Goal: Task Accomplishment & Management: Manage account settings

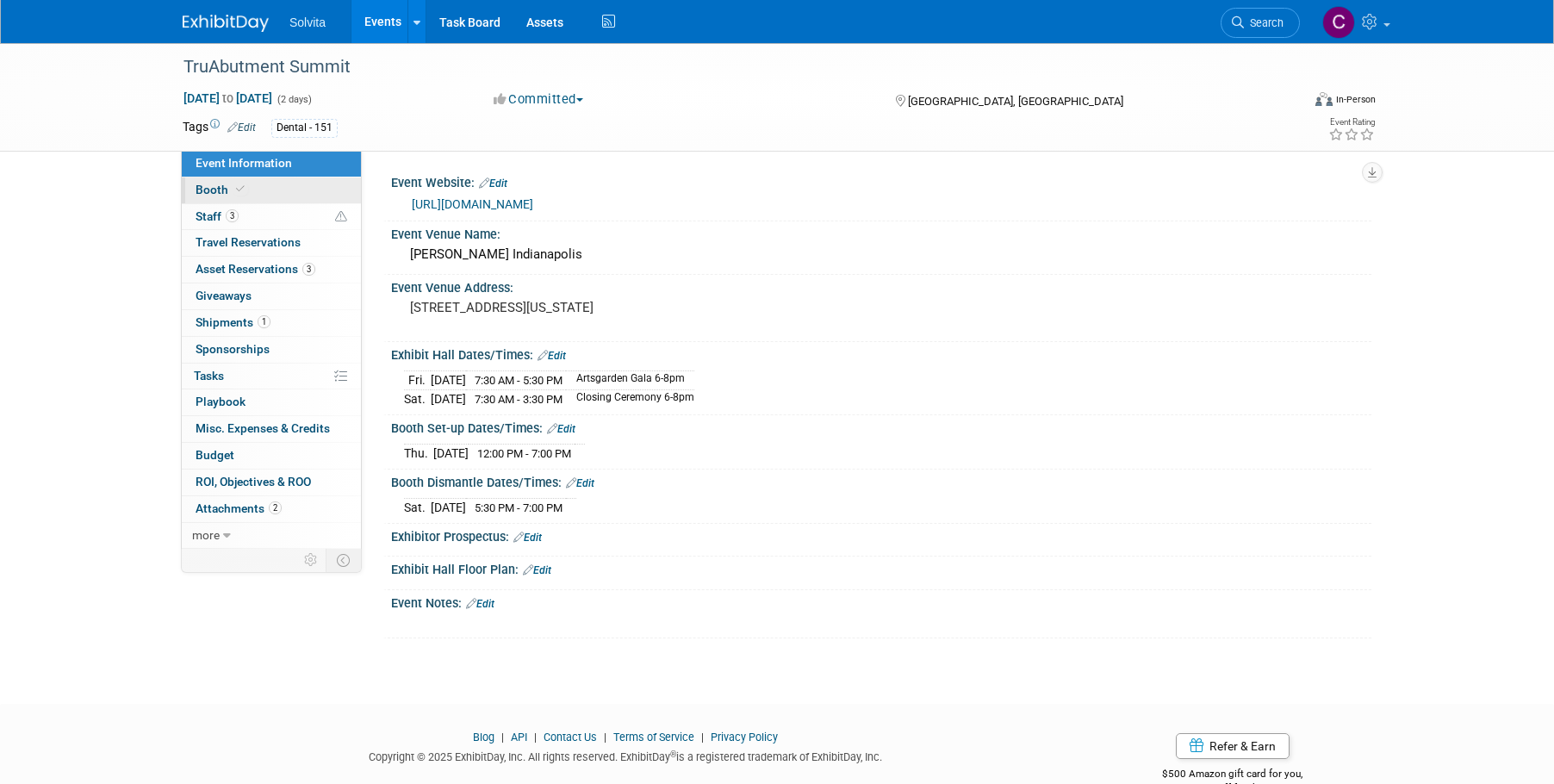
click at [208, 193] on span "Booth" at bounding box center [221, 189] width 52 height 13
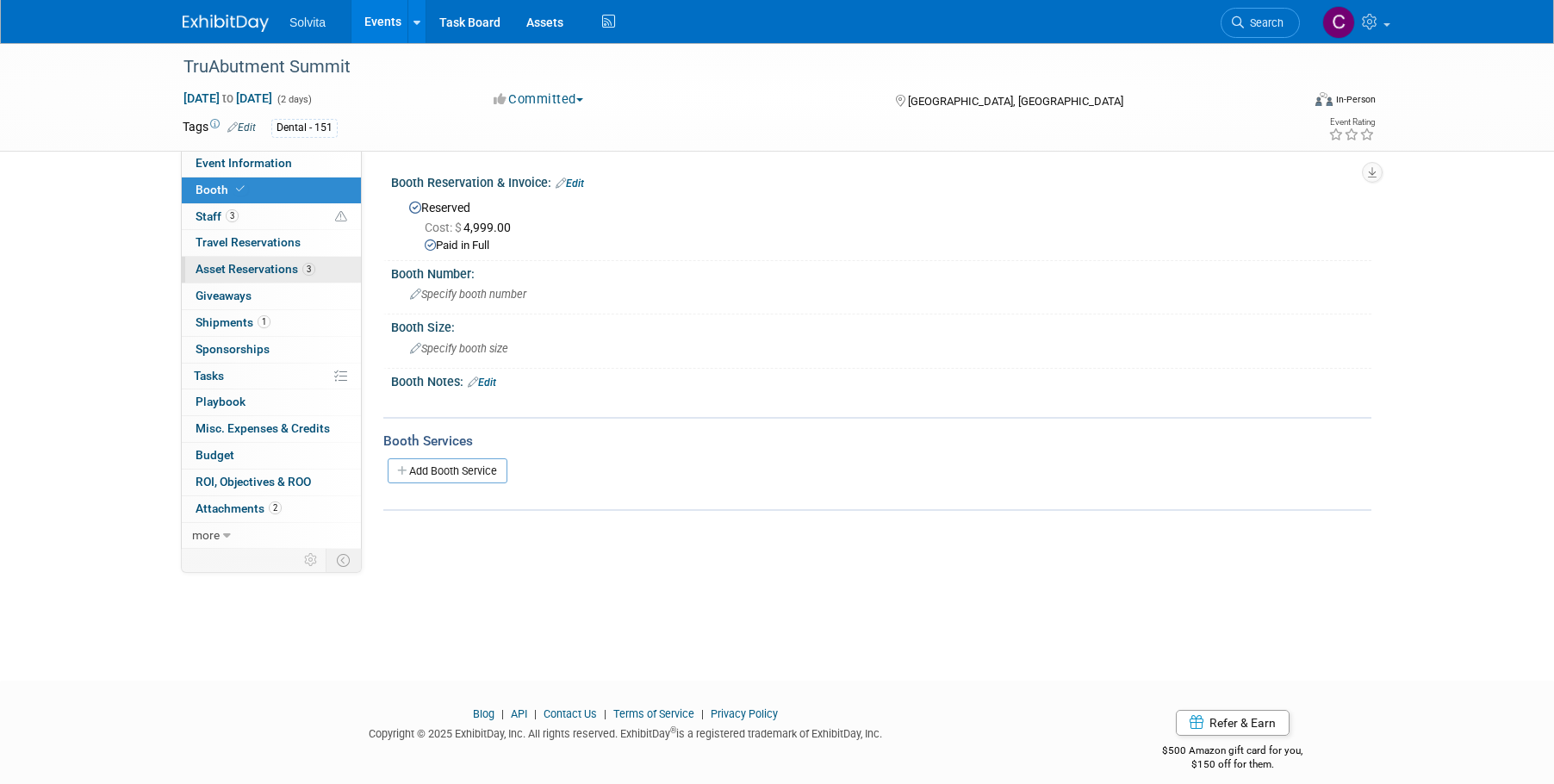
click at [230, 270] on span "Asset Reservations 3" at bounding box center [256, 269] width 120 height 13
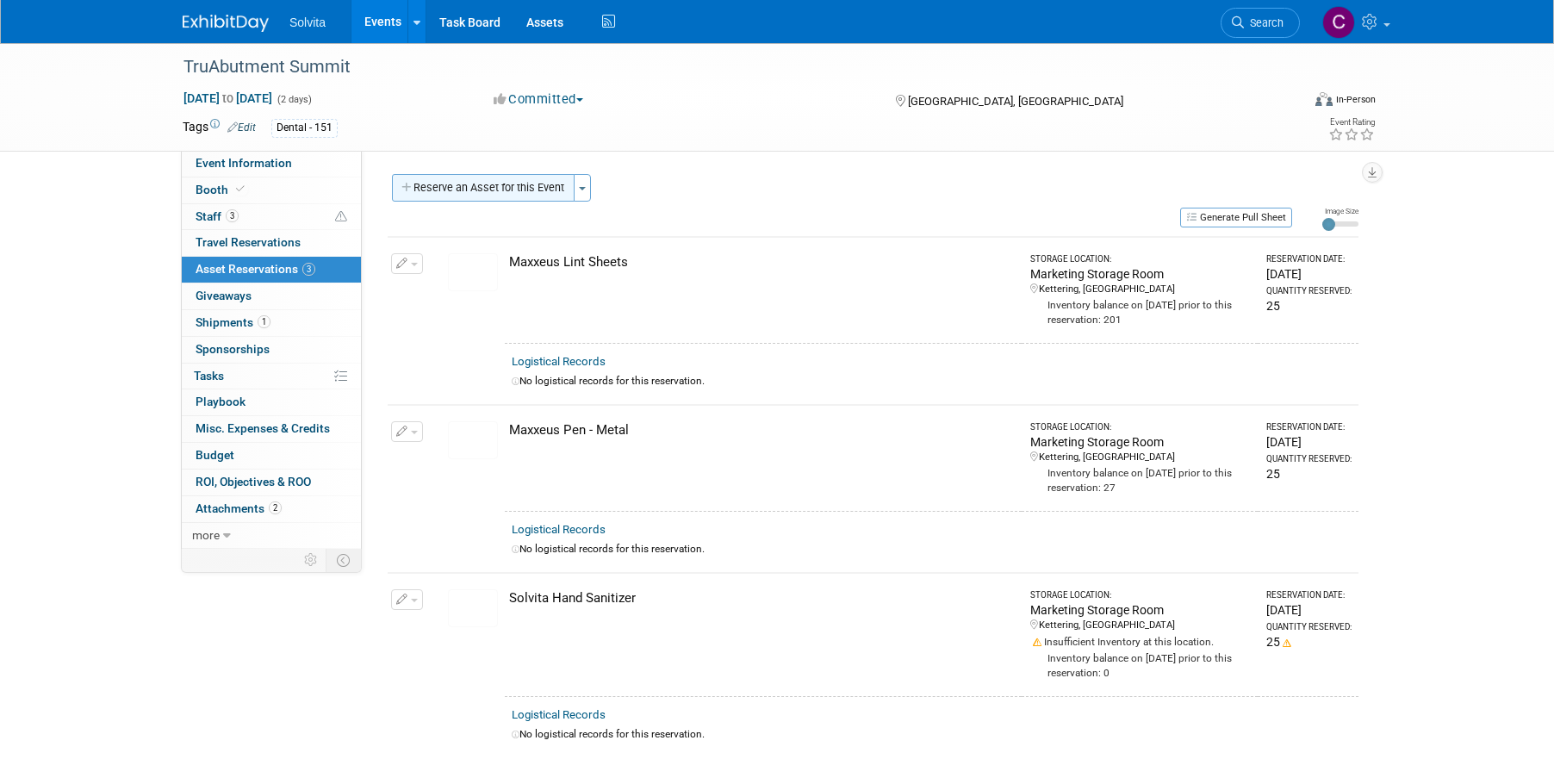
click at [501, 177] on button "Reserve an Asset for this Event" at bounding box center [483, 187] width 182 height 28
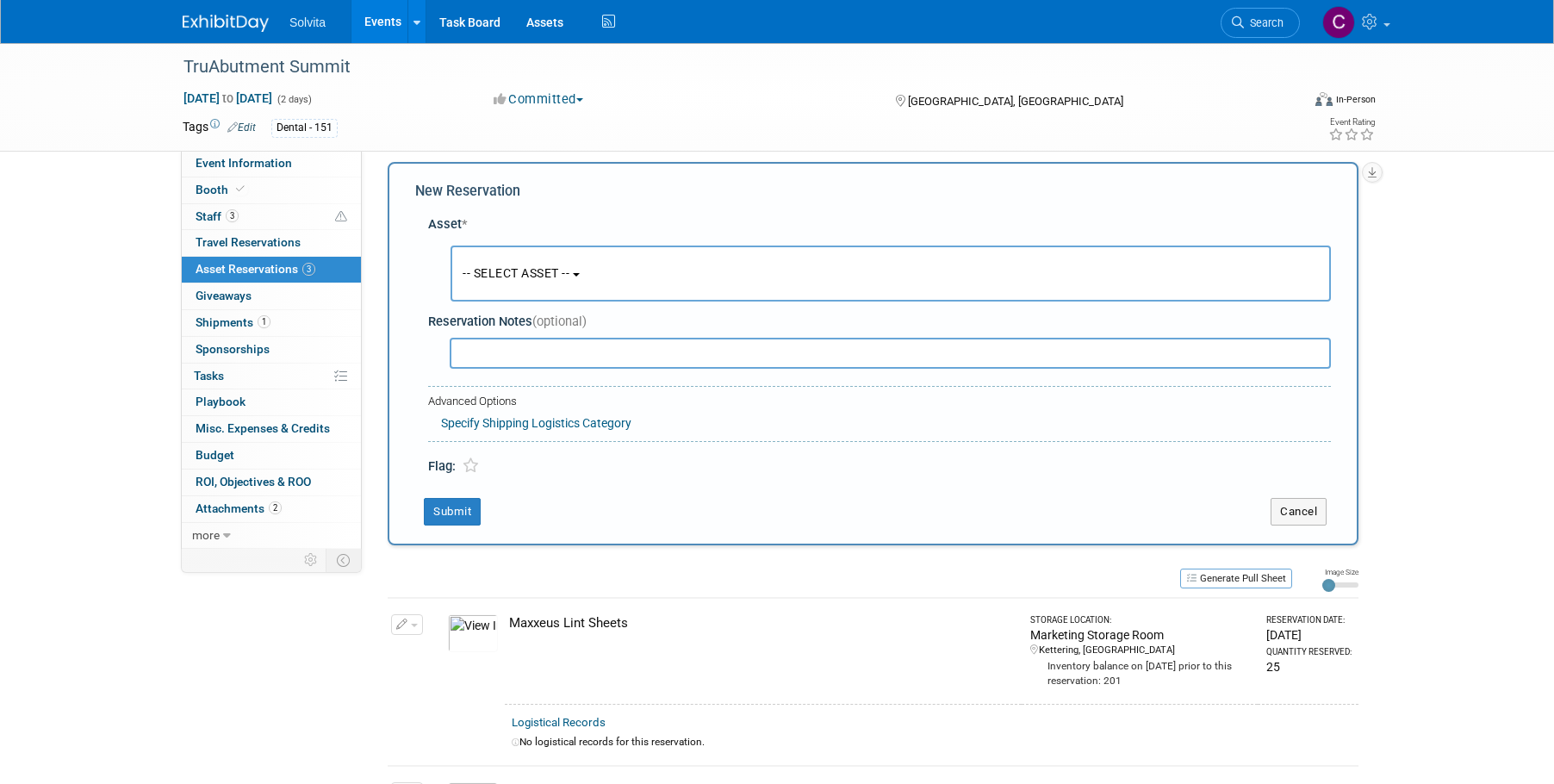
scroll to position [16, 0]
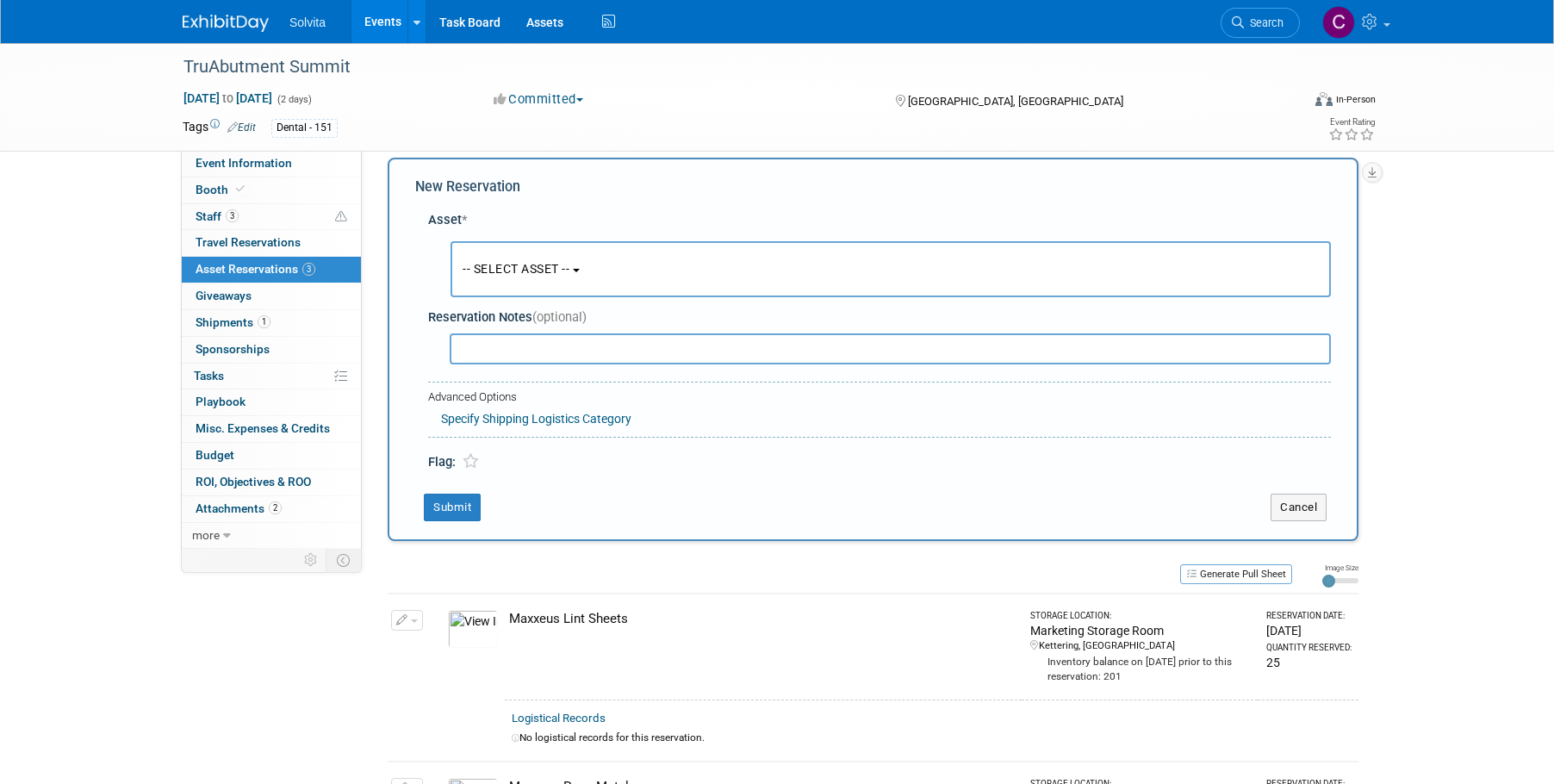
click at [567, 269] on span "-- SELECT ASSET --" at bounding box center [516, 269] width 107 height 13
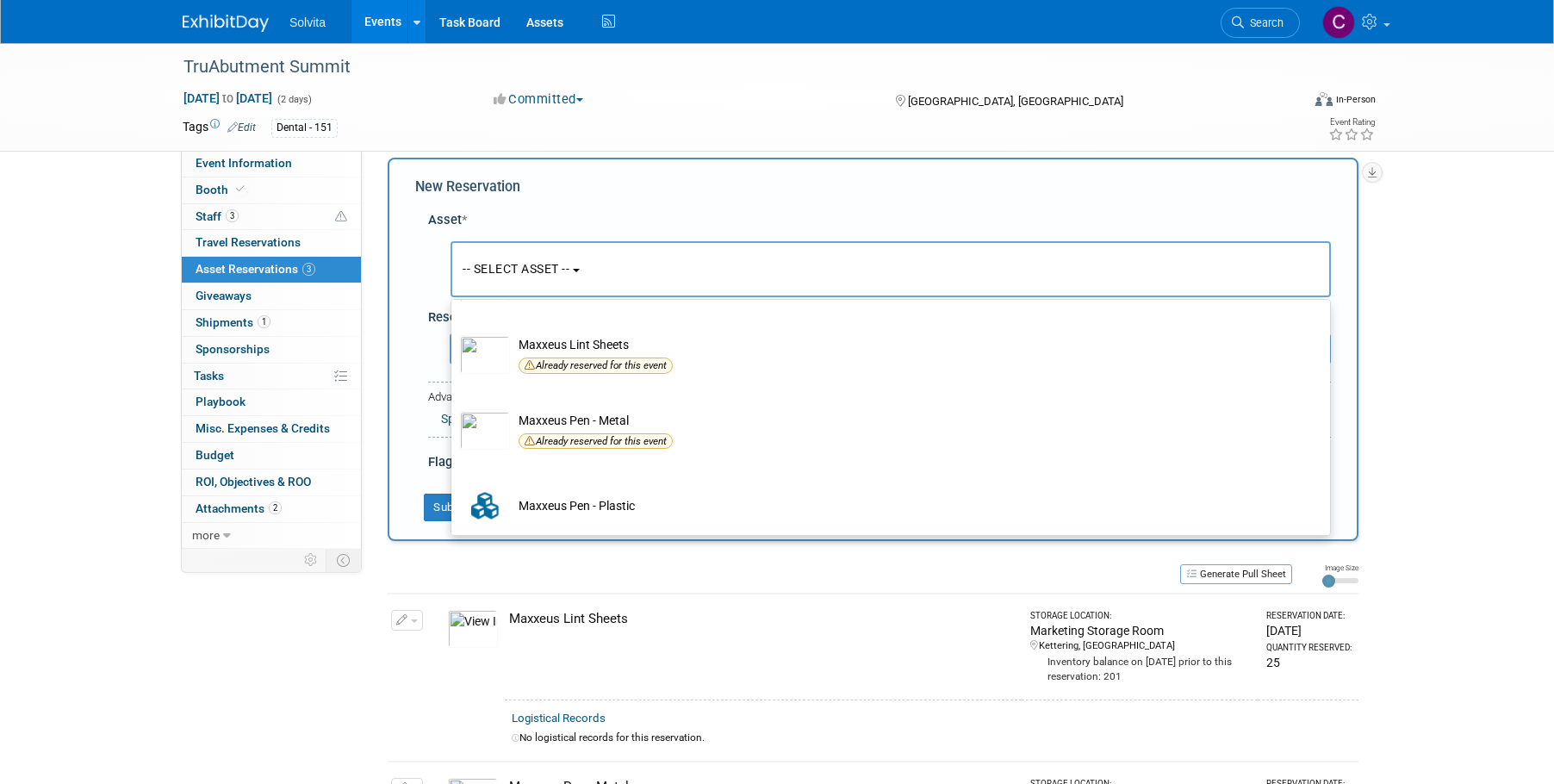
scroll to position [504, 0]
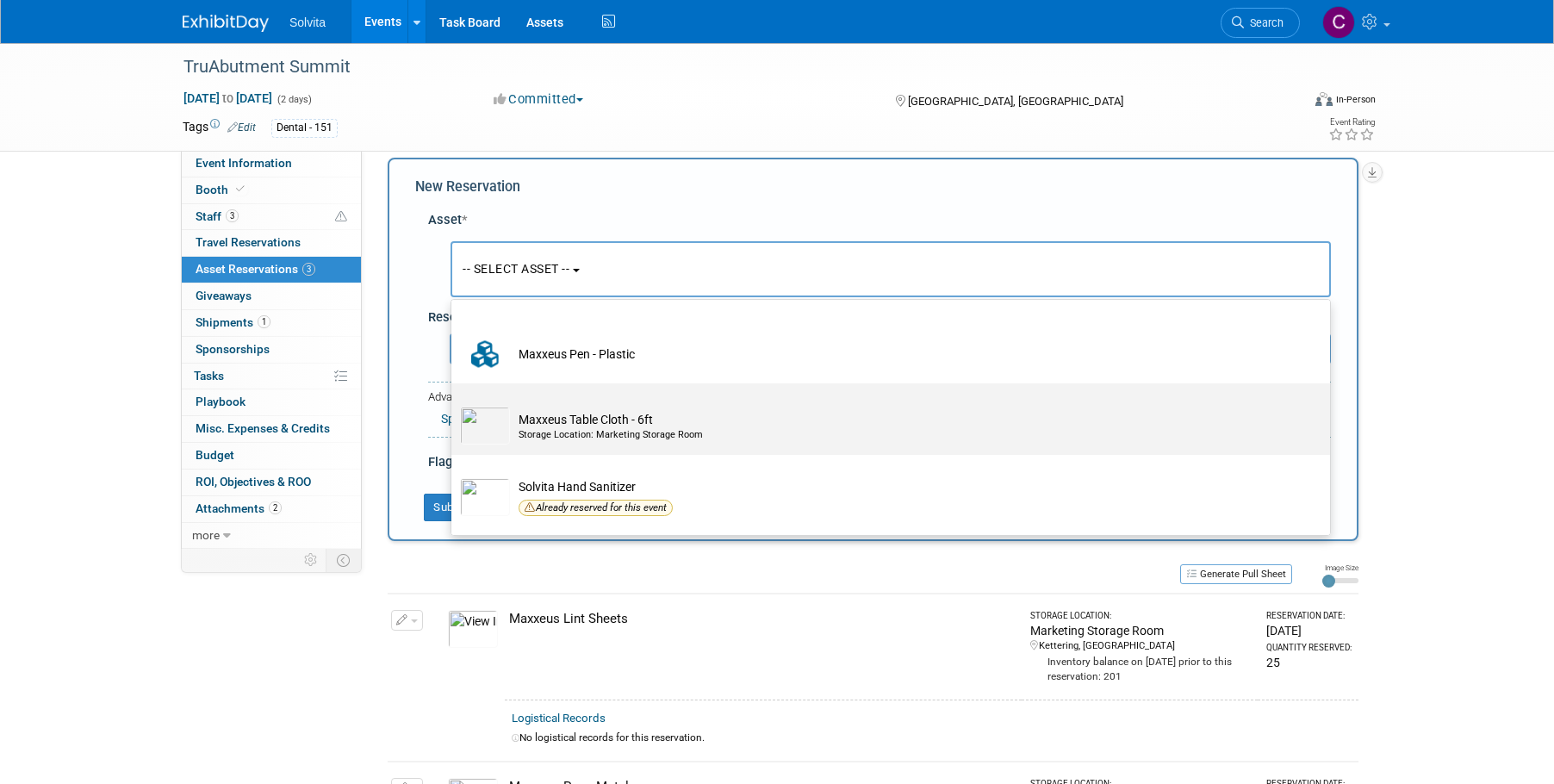
click at [631, 437] on div "Storage Location: Marketing Storage Room" at bounding box center [907, 435] width 777 height 13
click at [454, 404] on input "Maxxeus Table Cloth - 6ft Storage Location: Marketing Storage Room" at bounding box center [448, 399] width 11 height 11
select select "10714705"
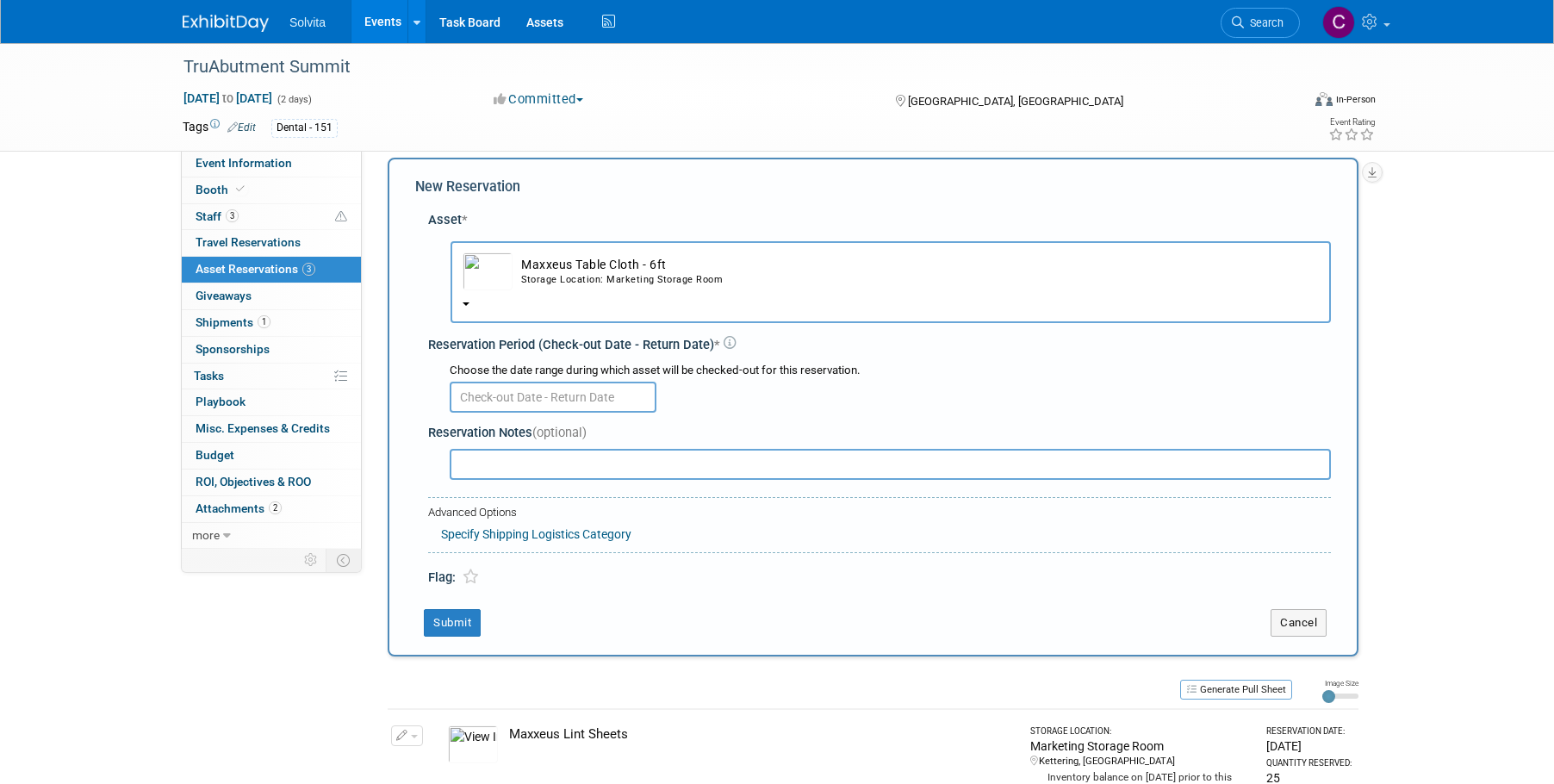
click at [591, 404] on input "text" at bounding box center [552, 397] width 207 height 31
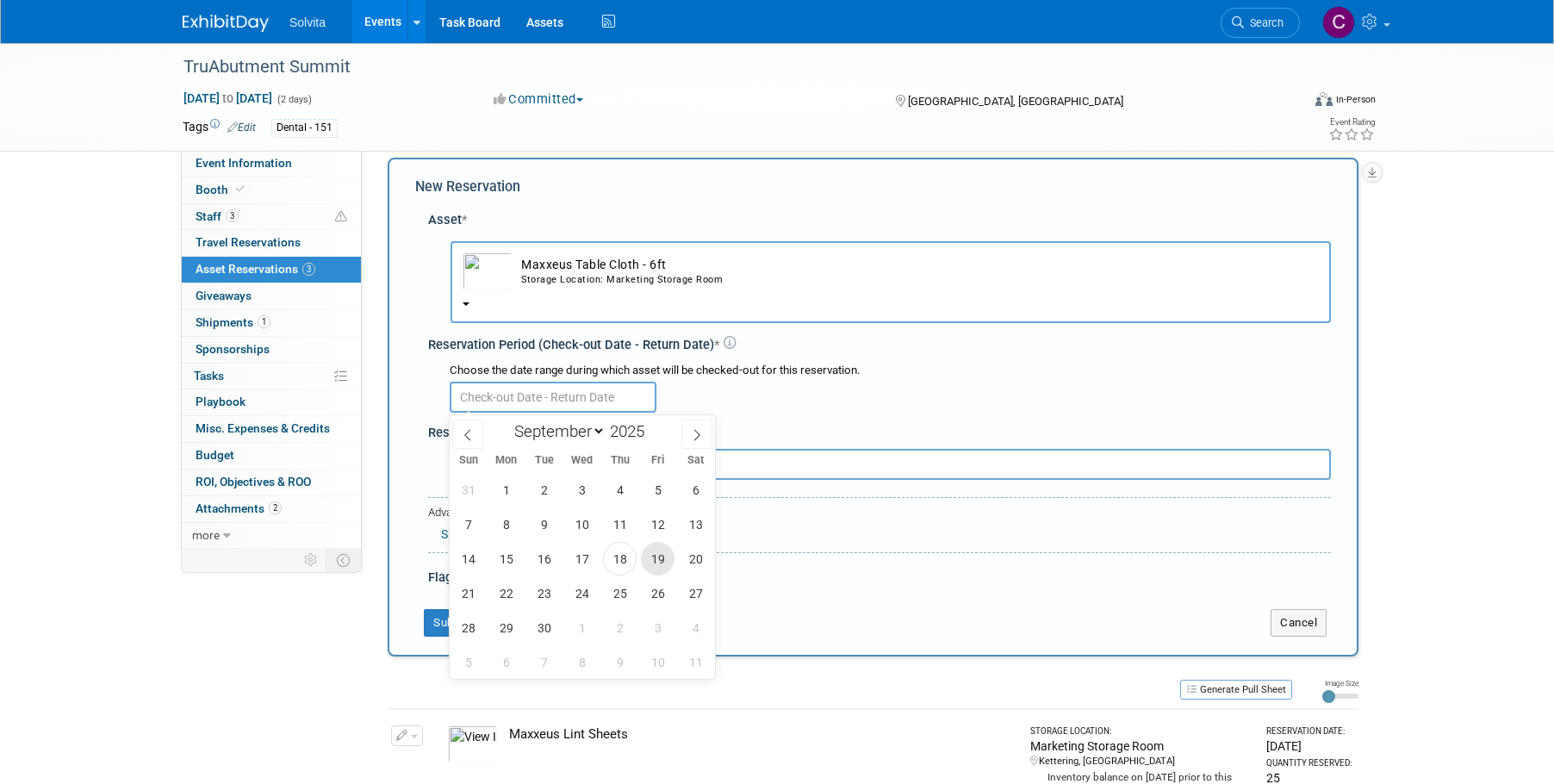
click at [653, 565] on span "19" at bounding box center [657, 558] width 33 height 33
type input "[DATE]"
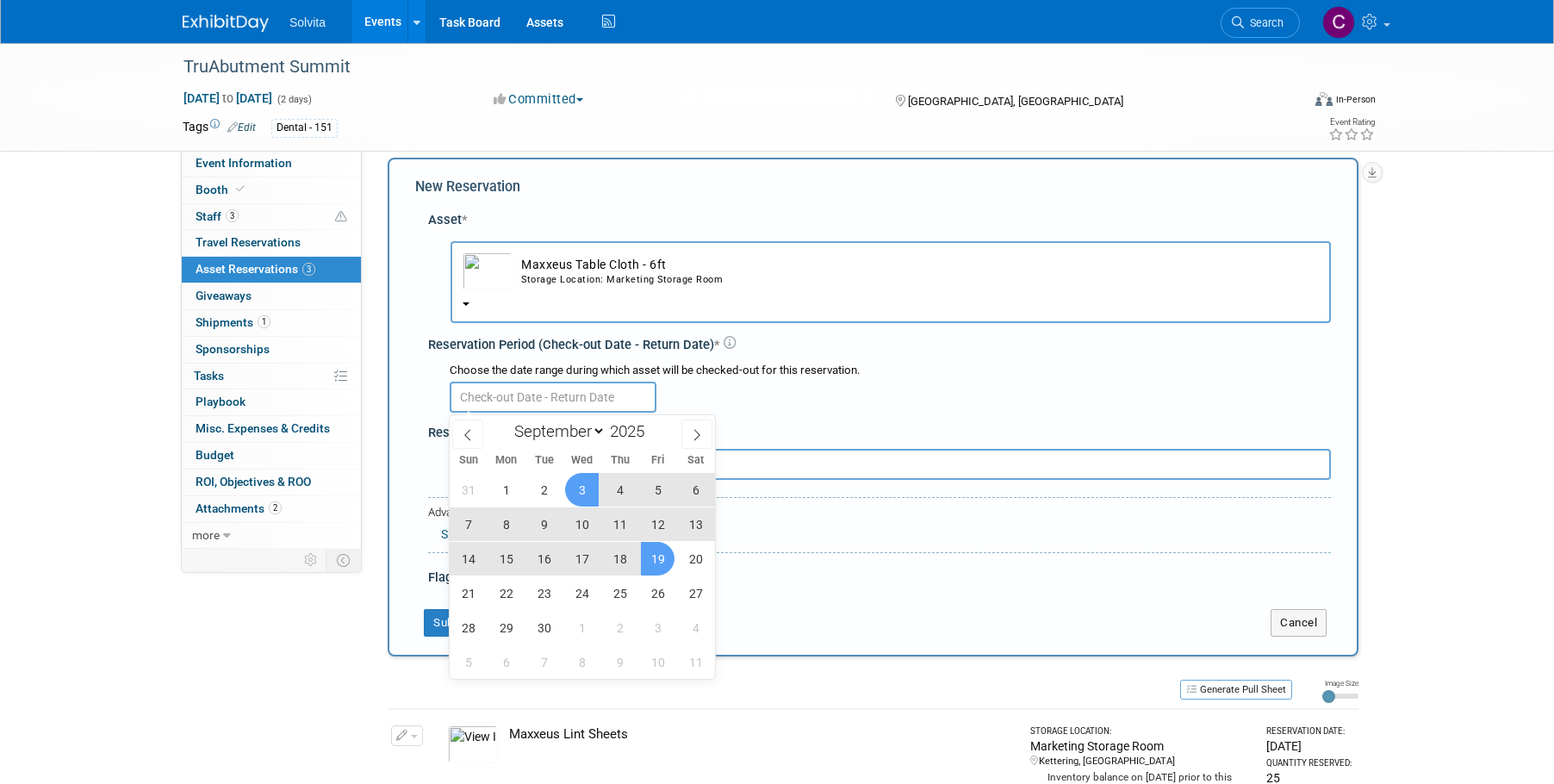
click at [766, 402] on div at bounding box center [890, 395] width 881 height 33
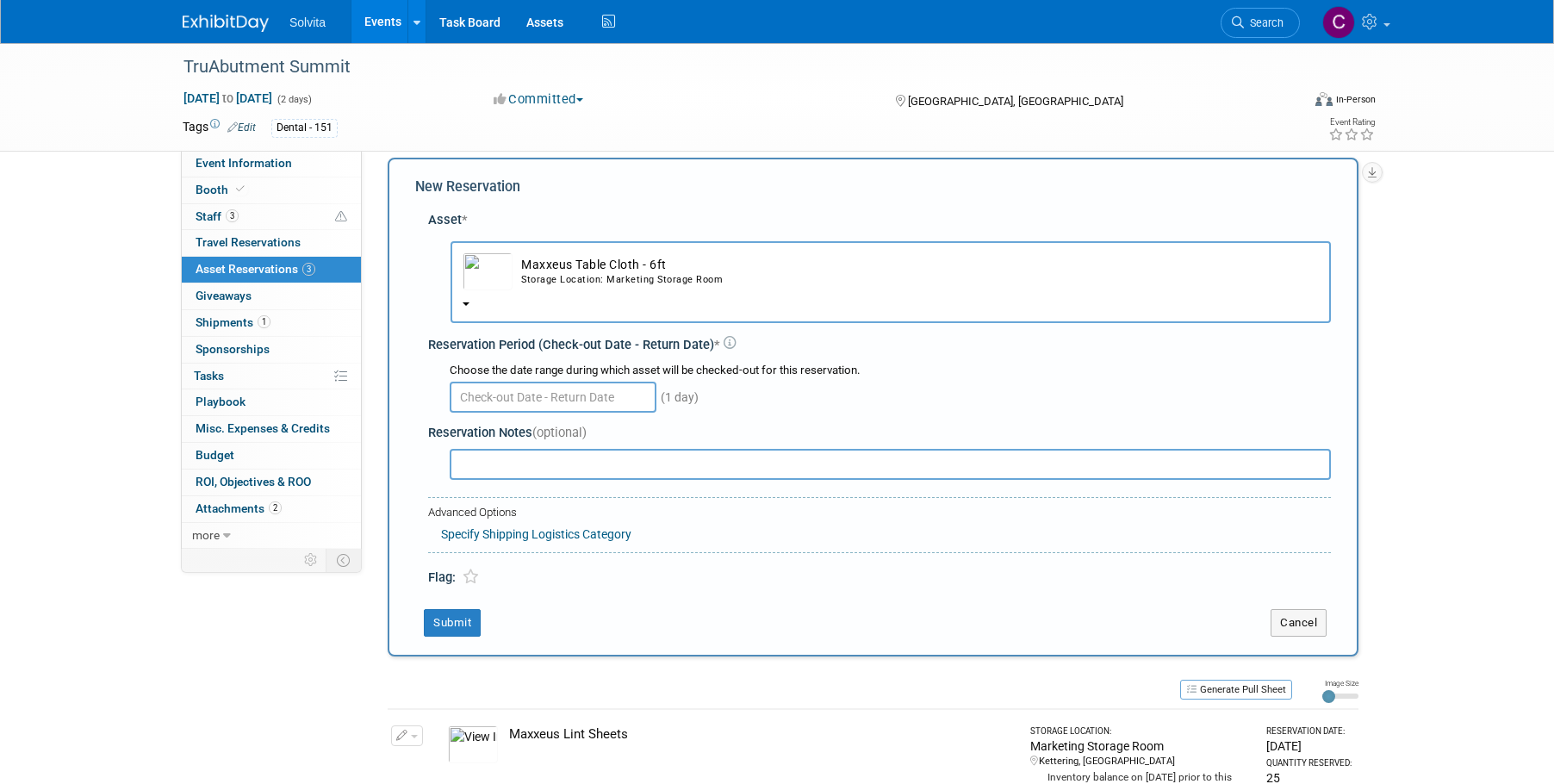
click at [562, 405] on input "text" at bounding box center [552, 397] width 207 height 31
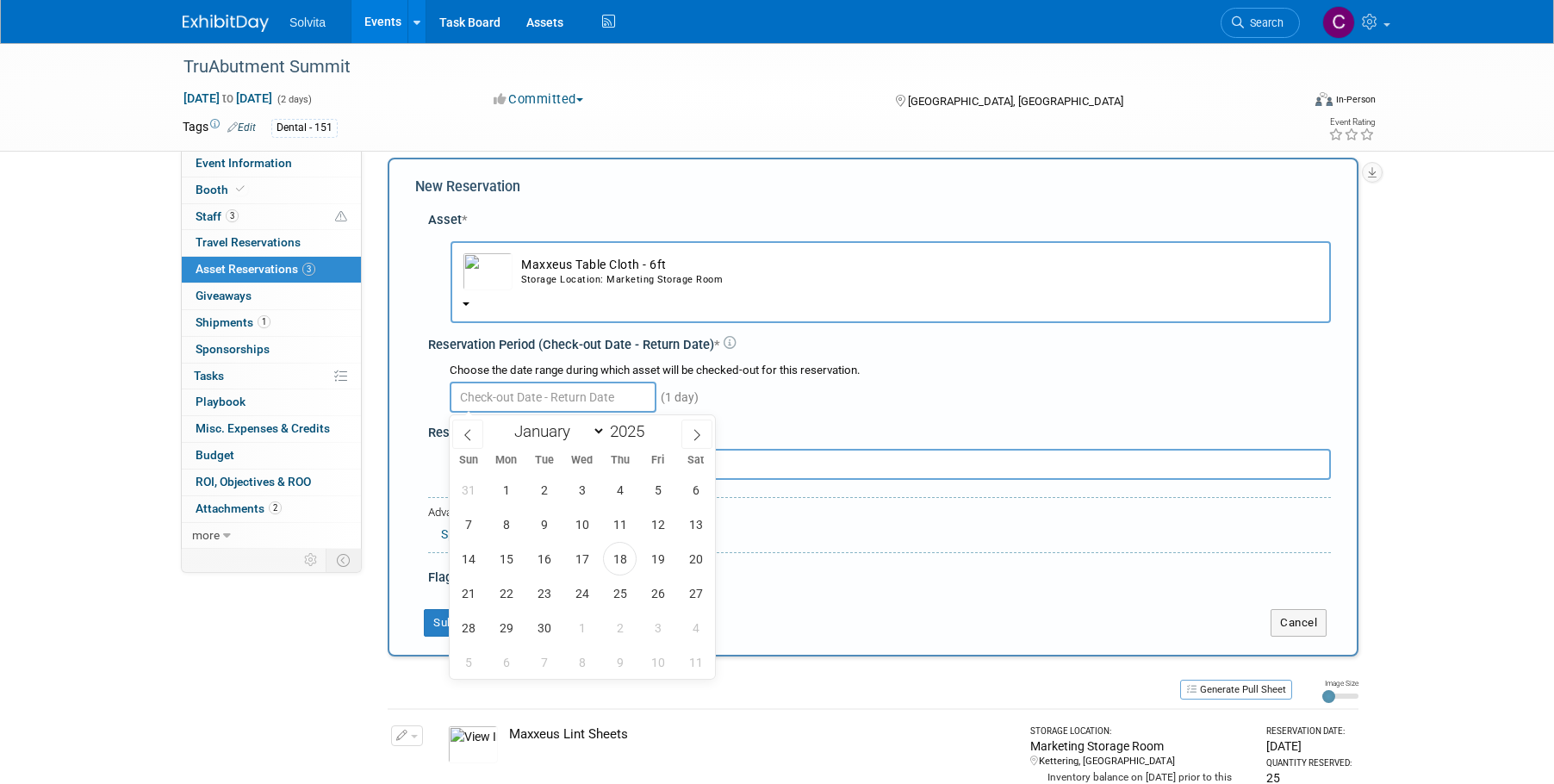
click at [848, 423] on div "Reservation Notes (optional)" at bounding box center [880, 450] width 903 height 67
click at [481, 399] on input "text" at bounding box center [552, 397] width 207 height 31
click at [702, 599] on span "27" at bounding box center [695, 592] width 33 height 33
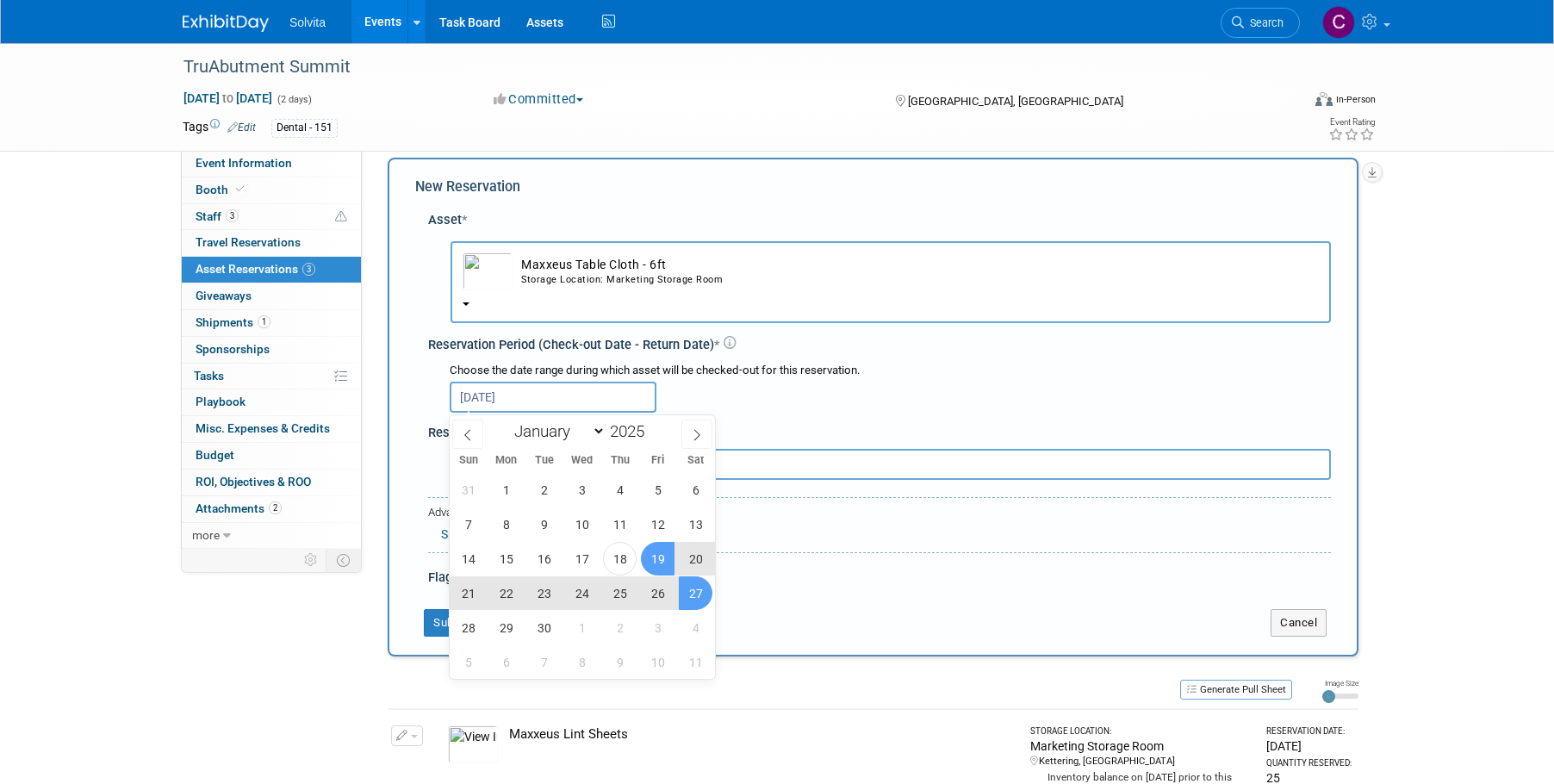
click at [650, 556] on span "19" at bounding box center [657, 558] width 33 height 33
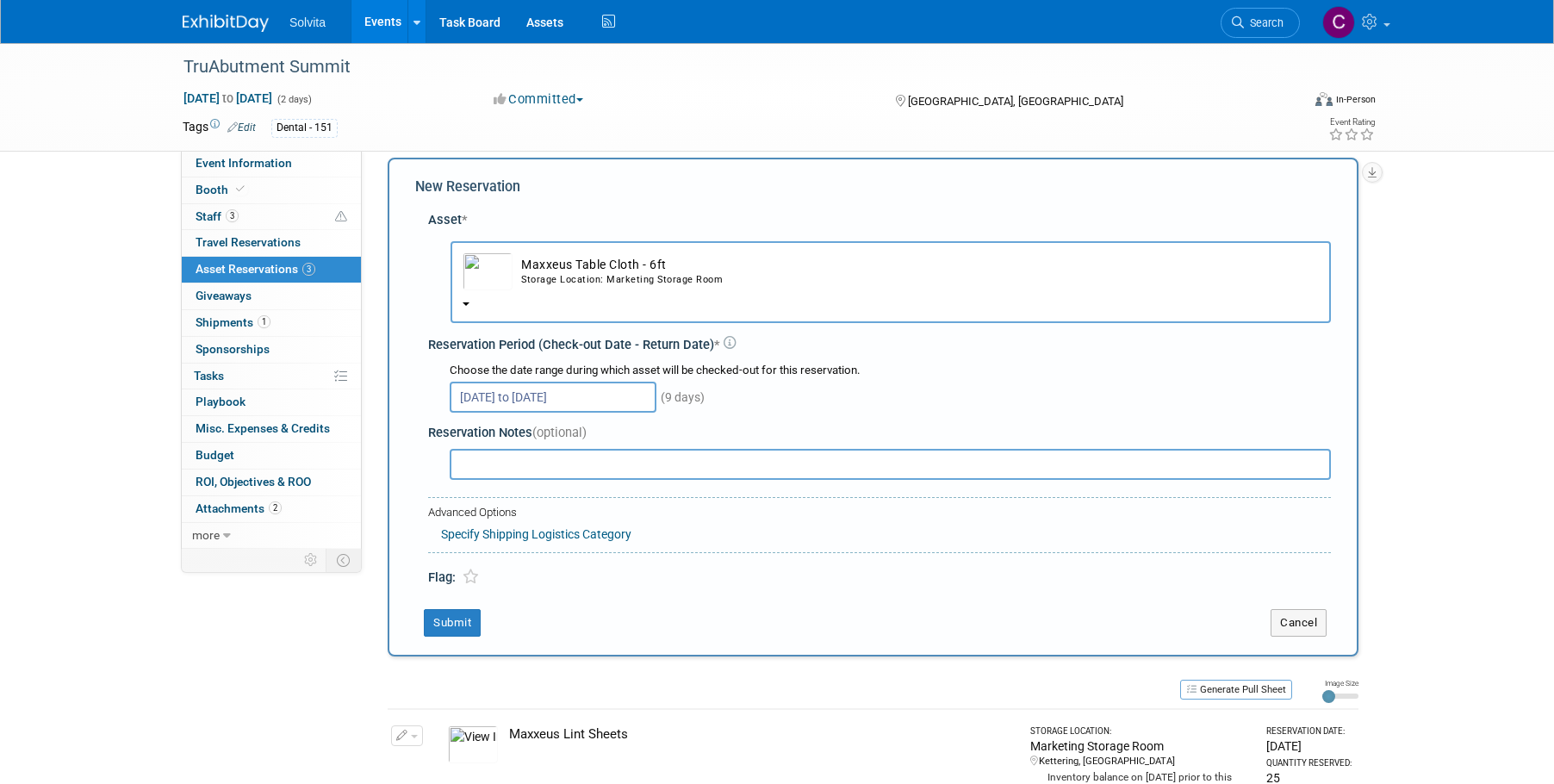
click at [591, 396] on input "[DATE] to [DATE]" at bounding box center [552, 397] width 207 height 31
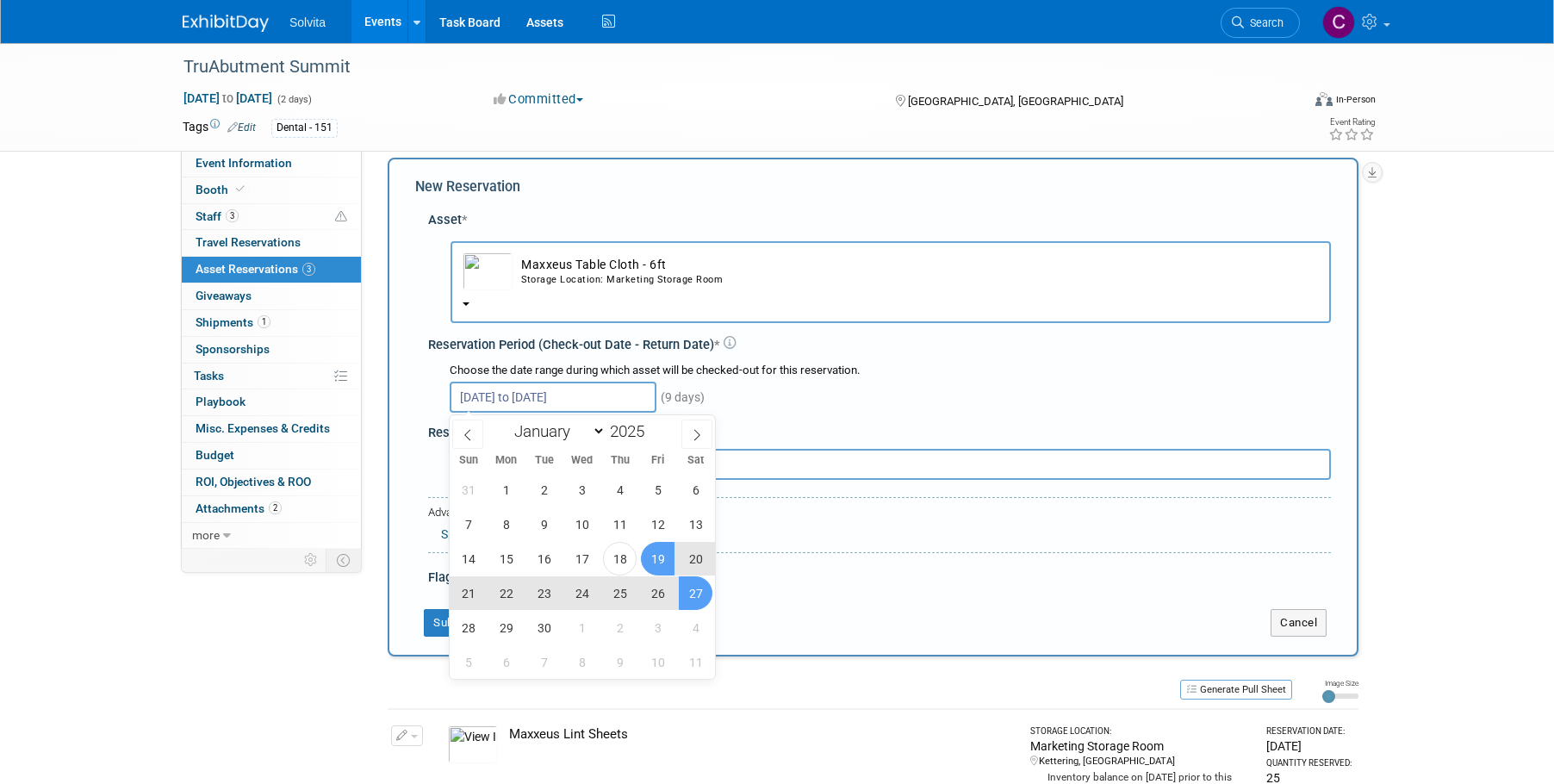
click at [657, 561] on span "19" at bounding box center [657, 558] width 33 height 33
click at [505, 630] on span "29" at bounding box center [506, 627] width 33 height 33
type input "[DATE] to [DATE]"
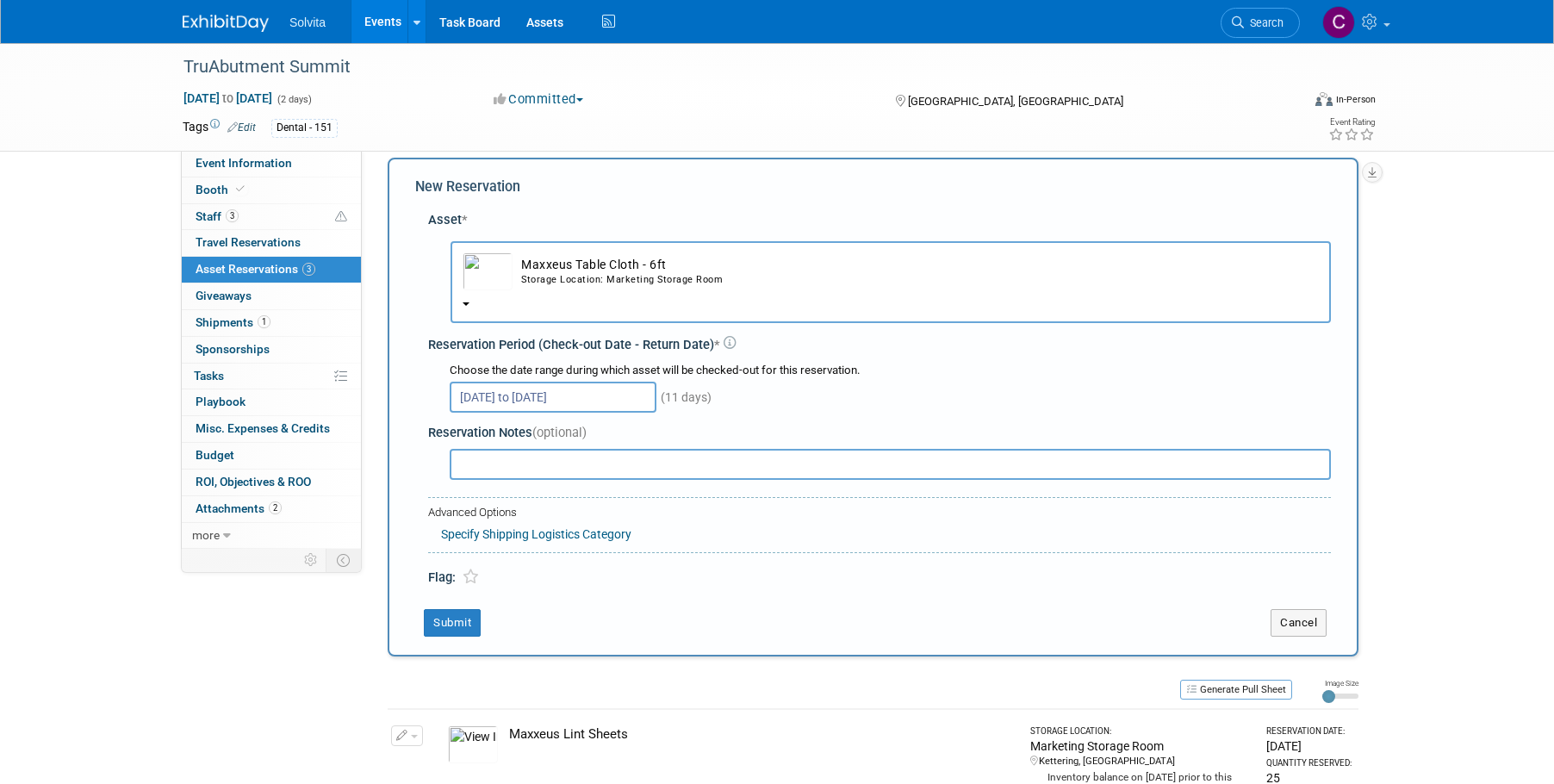
click at [807, 389] on div "[DATE] to [DATE] (11 days)" at bounding box center [890, 395] width 881 height 33
click at [557, 465] on input "text" at bounding box center [890, 464] width 881 height 31
click at [443, 628] on button "Submit" at bounding box center [452, 623] width 57 height 28
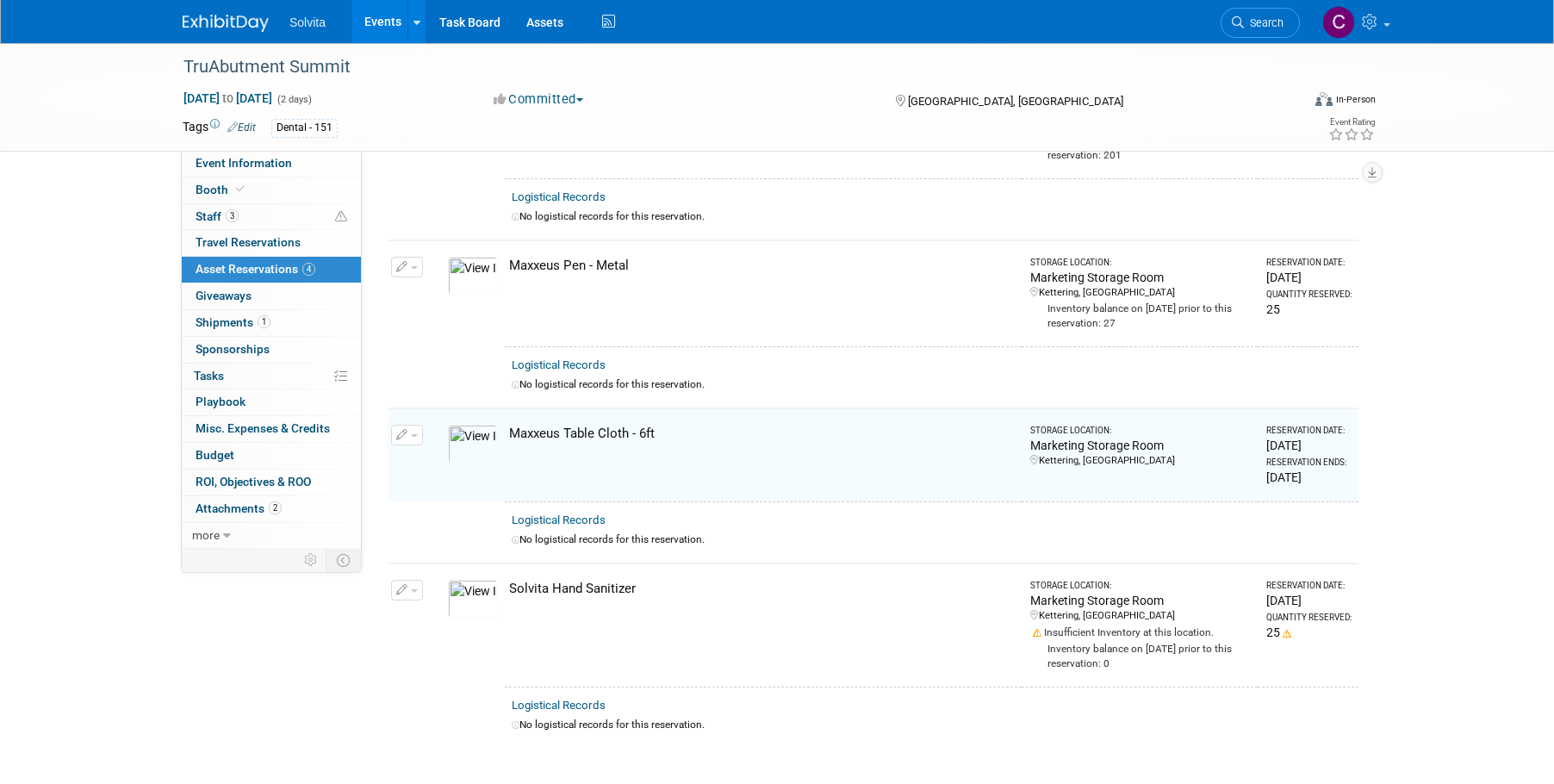
scroll to position [311, 0]
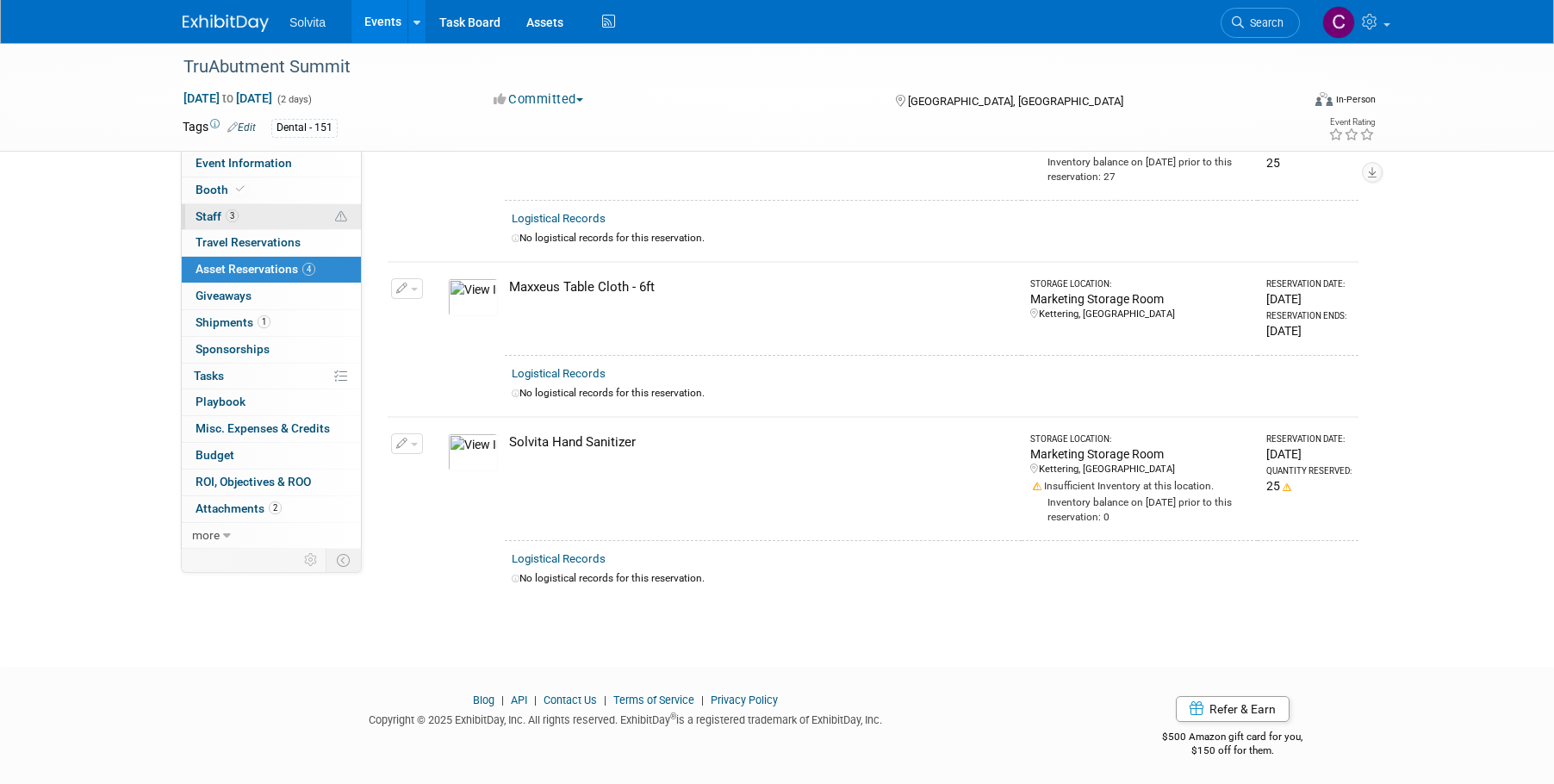
click at [214, 213] on span "Staff 3" at bounding box center [217, 216] width 43 height 13
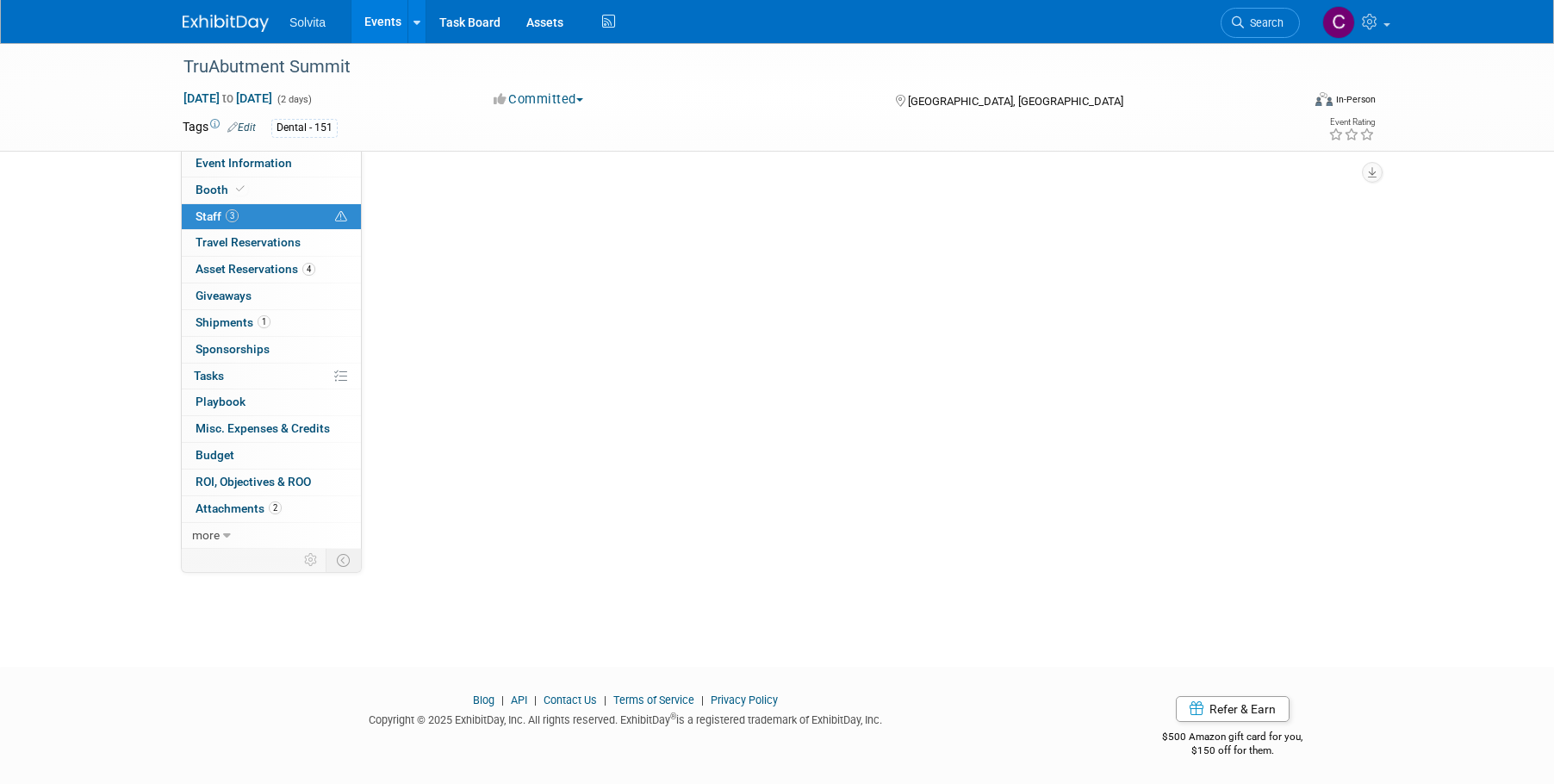
scroll to position [0, 0]
